Goal: Information Seeking & Learning: Learn about a topic

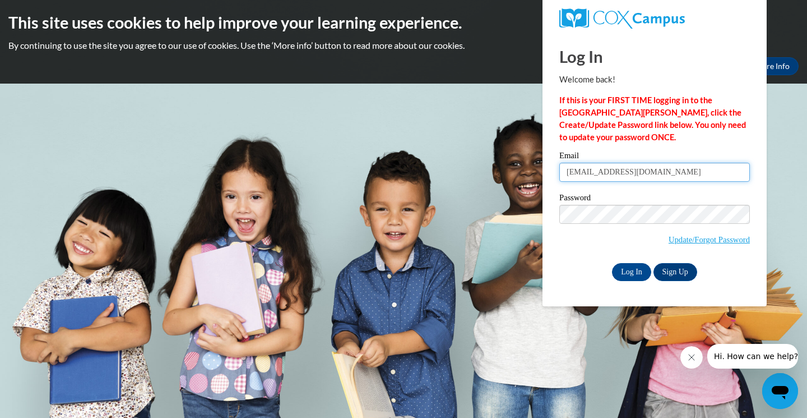
type input "liliasaucedo@westminster.net"
click at [631, 271] on input "Log In" at bounding box center [631, 272] width 39 height 18
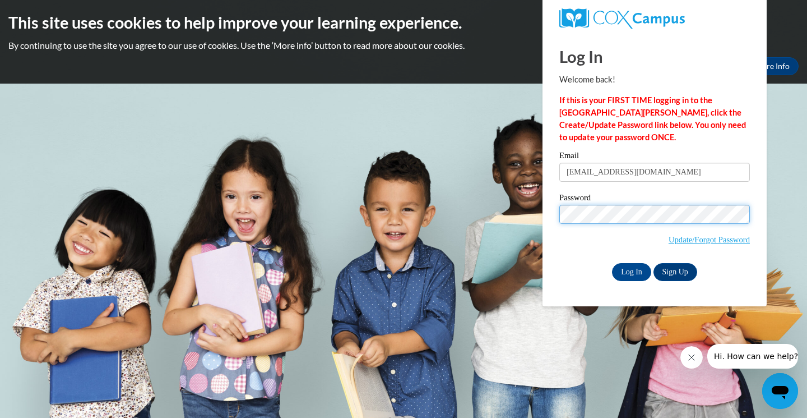
click at [631, 271] on input "Log In" at bounding box center [631, 272] width 39 height 18
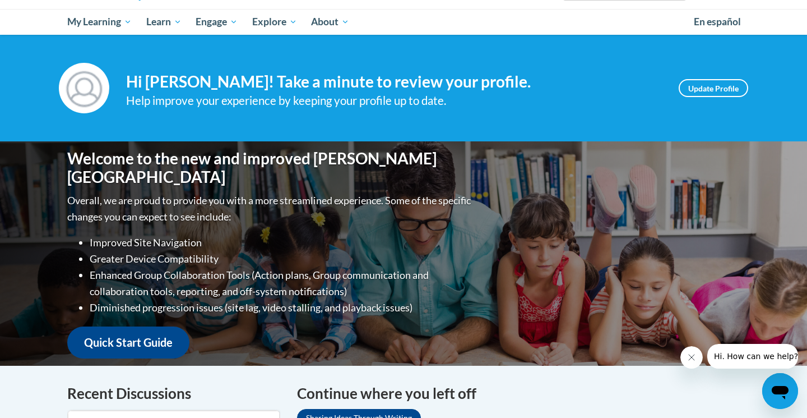
scroll to position [277, 0]
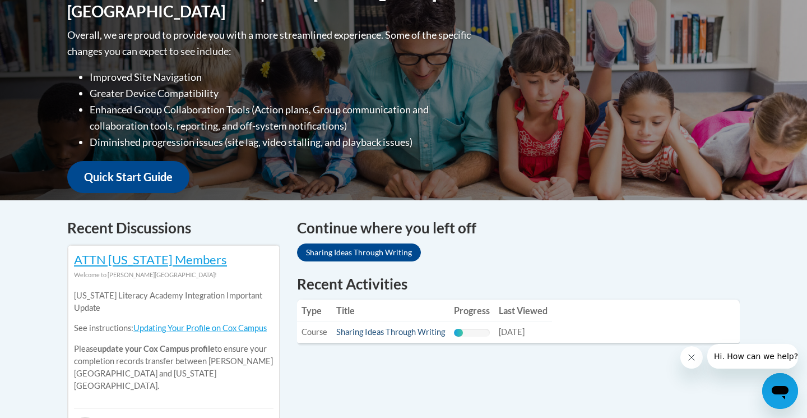
click at [388, 332] on link "Sharing Ideas Through Writing" at bounding box center [390, 332] width 109 height 10
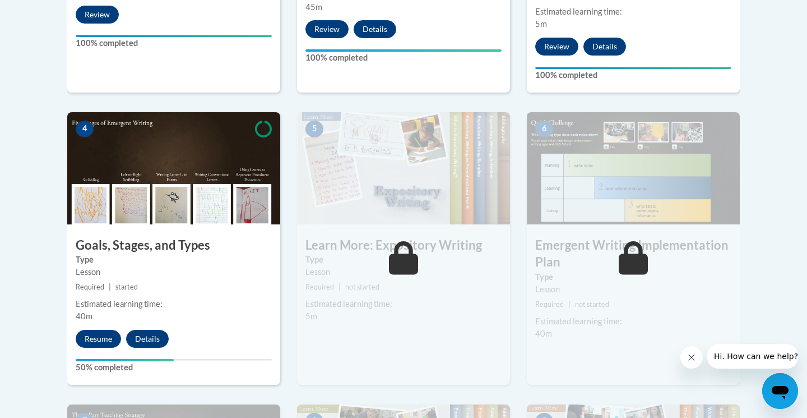
scroll to position [578, 0]
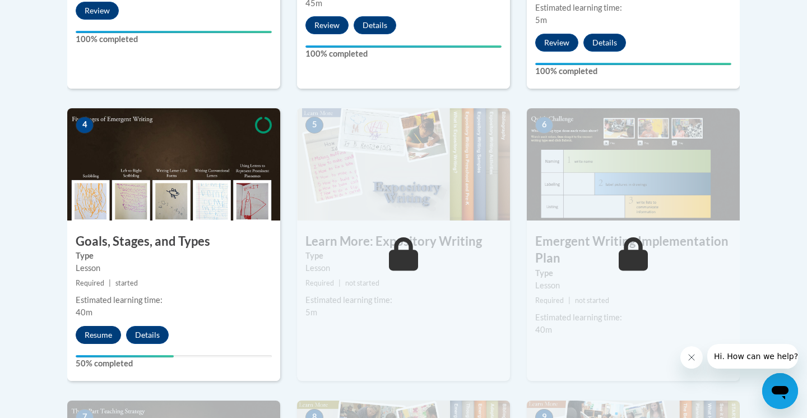
click at [100, 328] on button "Resume" at bounding box center [98, 335] width 45 height 18
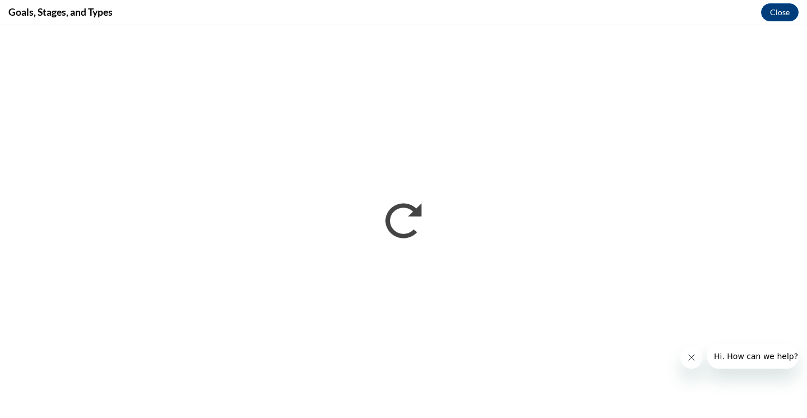
scroll to position [0, 0]
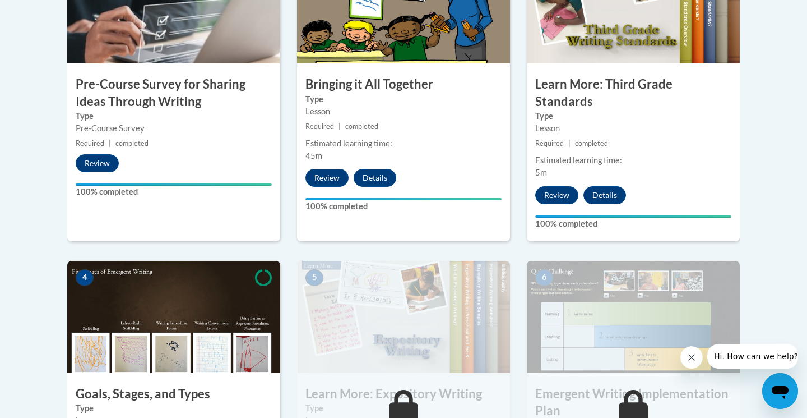
scroll to position [617, 0]
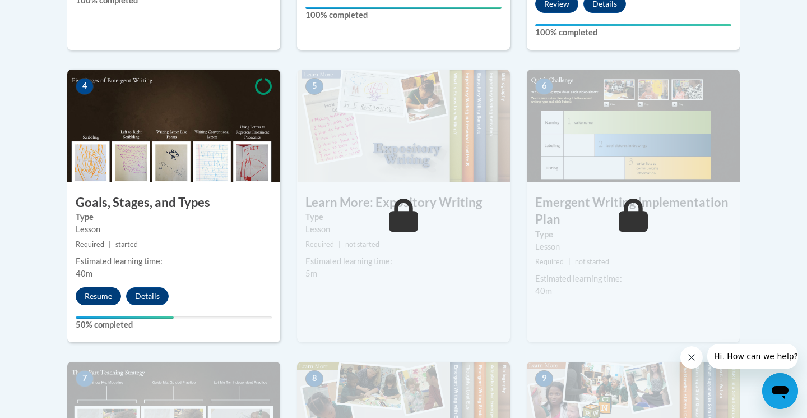
click at [109, 287] on button "Resume" at bounding box center [98, 296] width 45 height 18
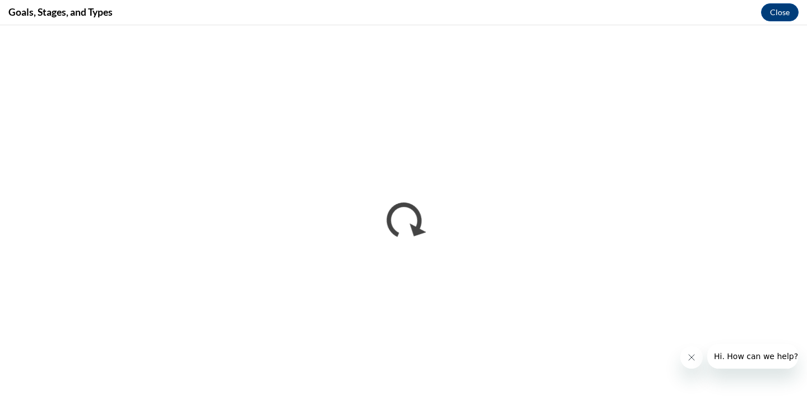
scroll to position [0, 0]
click at [778, 8] on button "Close" at bounding box center [781, 12] width 38 height 18
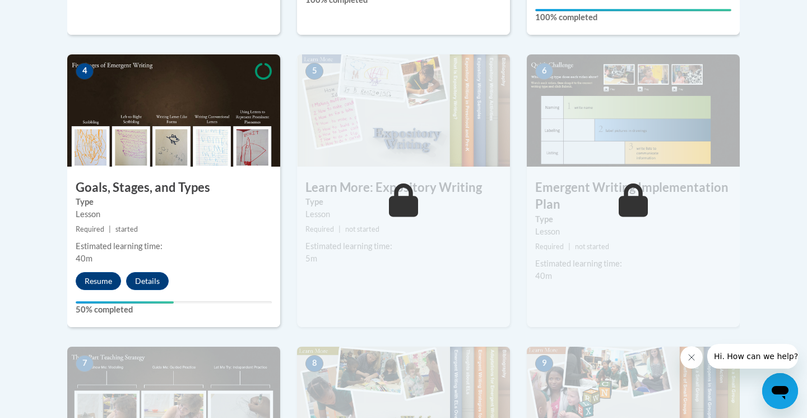
scroll to position [673, 0]
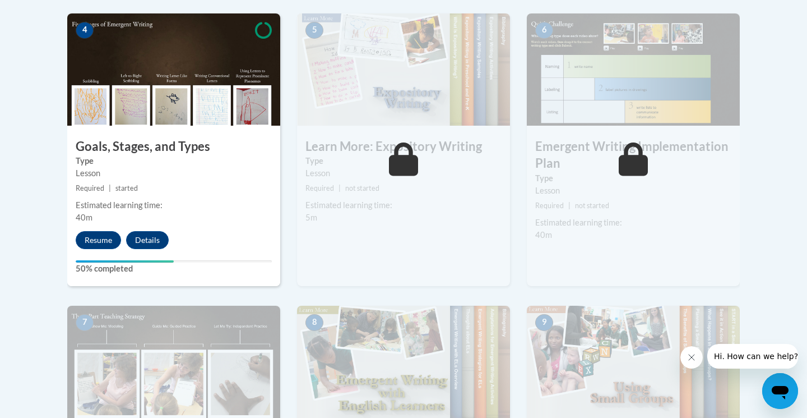
click at [261, 22] on icon at bounding box center [263, 30] width 17 height 17
click at [102, 231] on button "Resume" at bounding box center [98, 240] width 45 height 18
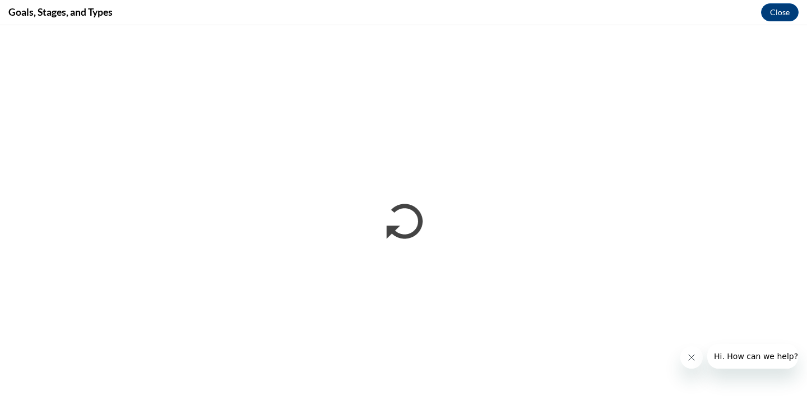
scroll to position [0, 0]
click at [768, 15] on button "Close" at bounding box center [781, 12] width 38 height 18
